Goal: Task Accomplishment & Management: Use online tool/utility

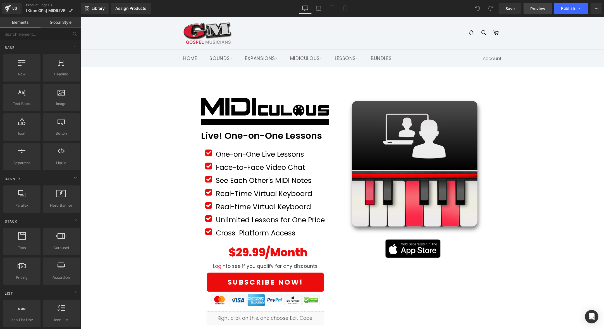
click at [533, 9] on span "Preview" at bounding box center [537, 9] width 15 height 6
click at [14, 7] on div "v6" at bounding box center [14, 8] width 7 height 7
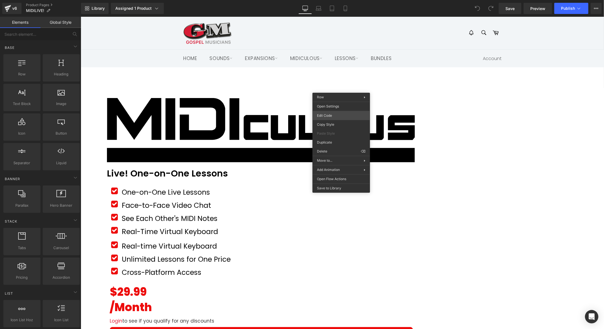
click at [346, 0] on div "You are previewing how the will restyle your page. You can not edit Elements in…" at bounding box center [302, 0] width 604 height 0
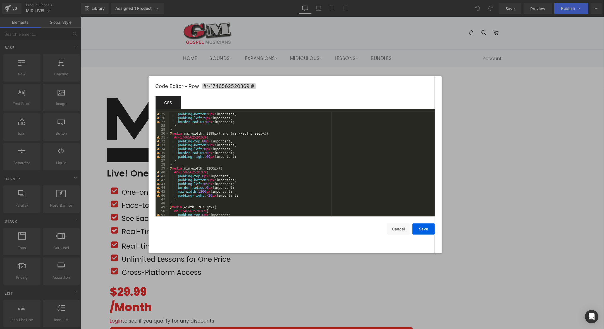
scroll to position [90, 0]
click at [215, 200] on div "max-width : 100 % !important; padding-bottom : 0 px !important; padding-left : …" at bounding box center [300, 167] width 263 height 112
click at [424, 228] on button "Save" at bounding box center [423, 228] width 22 height 11
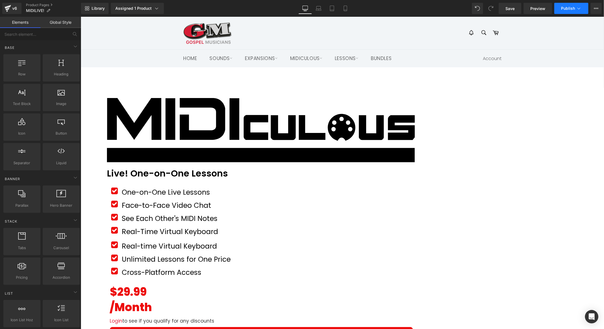
click at [571, 11] on span "Publish" at bounding box center [568, 8] width 14 height 4
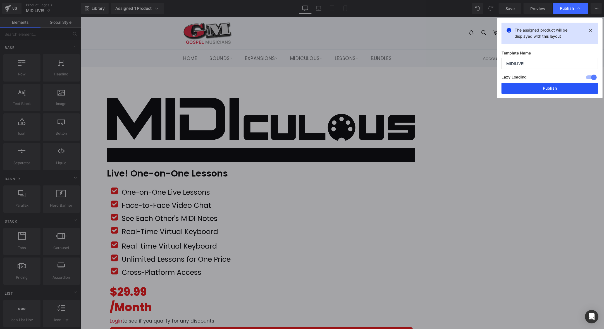
click at [556, 90] on button "Publish" at bounding box center [549, 88] width 97 height 11
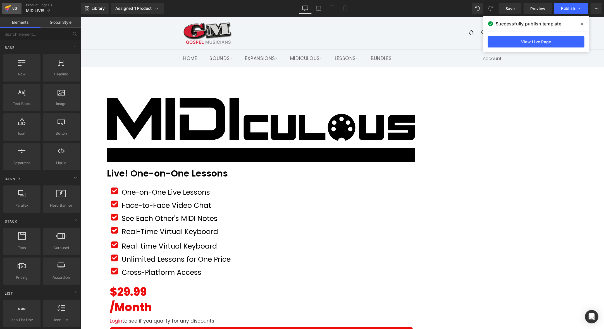
click at [18, 8] on link "v6" at bounding box center [11, 8] width 19 height 11
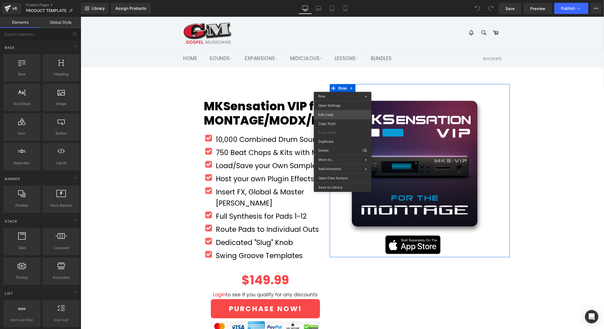
click at [345, 0] on div "You are previewing how the will restyle your page. You can not edit Elements in…" at bounding box center [302, 0] width 604 height 0
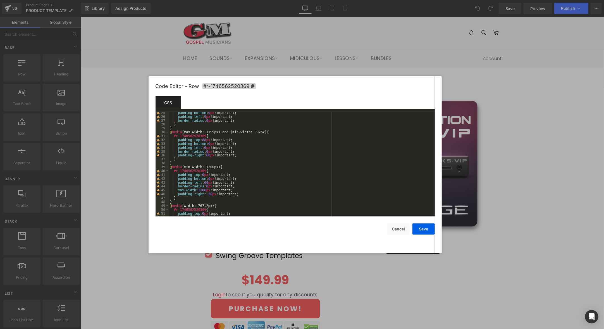
scroll to position [94, 0]
click at [212, 194] on div "padding-bottom : 0 px !important; padding-left : 9 px !important; border-radius…" at bounding box center [300, 166] width 263 height 112
click at [423, 230] on button "Save" at bounding box center [423, 228] width 22 height 11
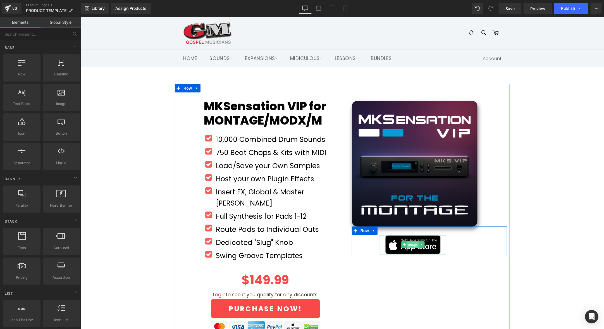
click at [413, 242] on span "Image" at bounding box center [413, 244] width 12 height 7
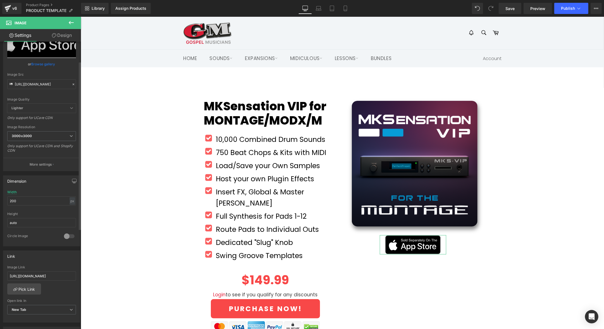
scroll to position [61, 0]
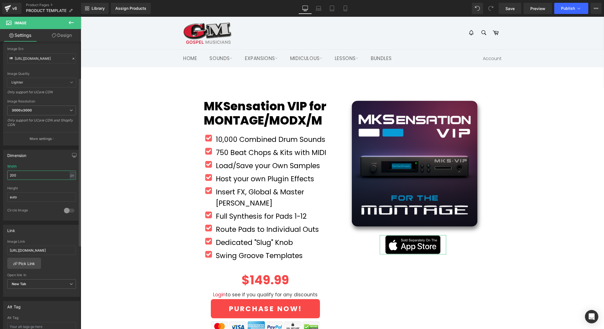
click at [26, 173] on input "200" at bounding box center [41, 175] width 69 height 9
type input "300"
click at [571, 8] on span "Publish" at bounding box center [568, 8] width 14 height 4
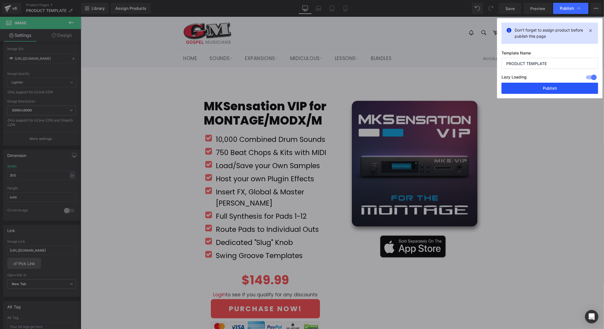
click at [565, 87] on button "Publish" at bounding box center [549, 88] width 97 height 11
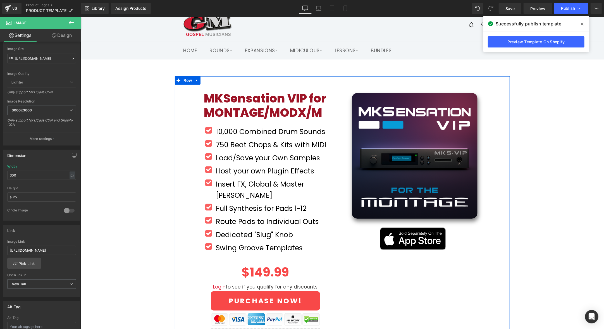
scroll to position [0, 0]
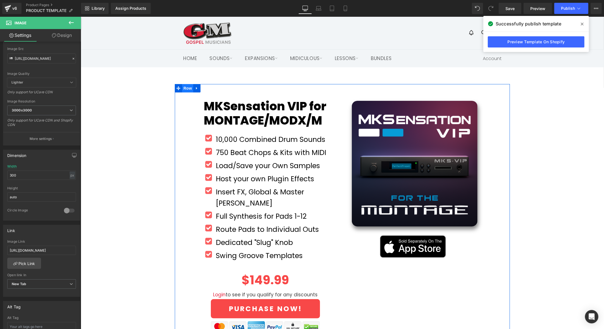
click at [188, 86] on span "Row" at bounding box center [187, 88] width 11 height 8
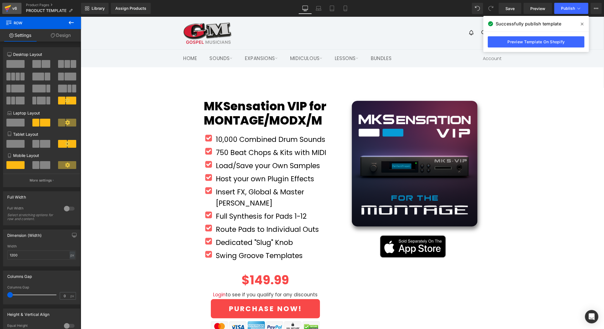
click at [19, 9] on link "v6" at bounding box center [11, 8] width 19 height 11
